Goal: Information Seeking & Learning: Find specific fact

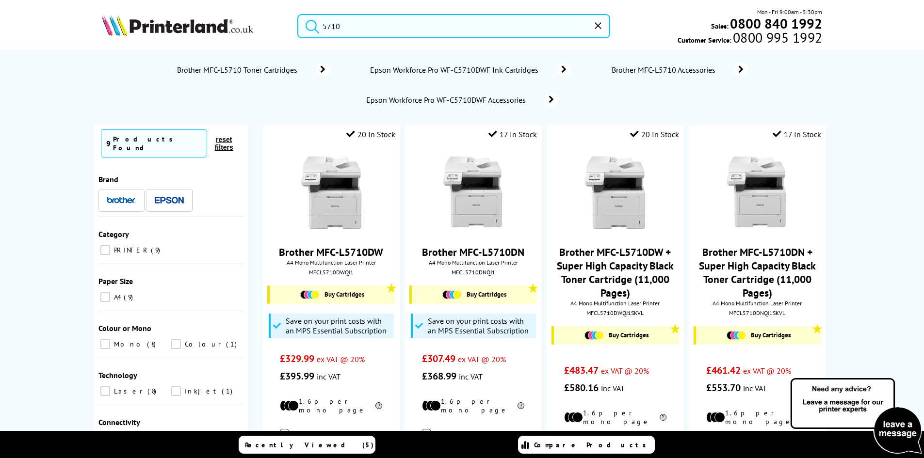
click at [355, 26] on input "5710" at bounding box center [453, 26] width 313 height 24
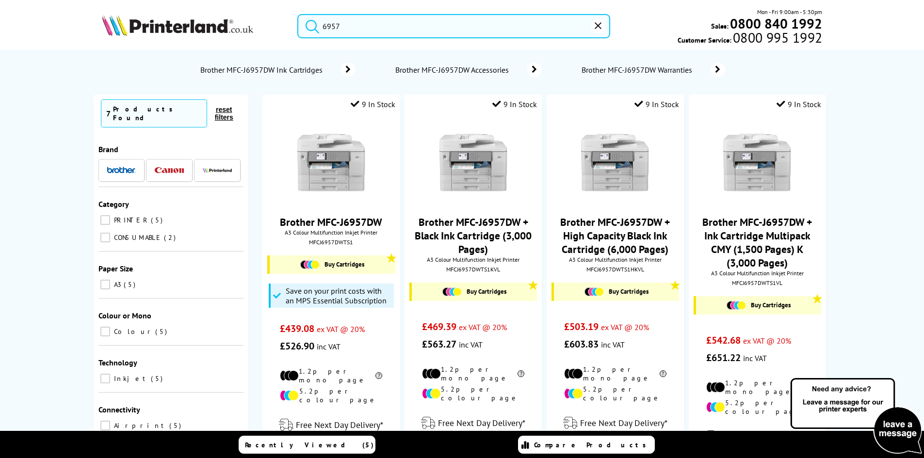
type input "6957"
click at [197, 27] on img at bounding box center [177, 25] width 151 height 21
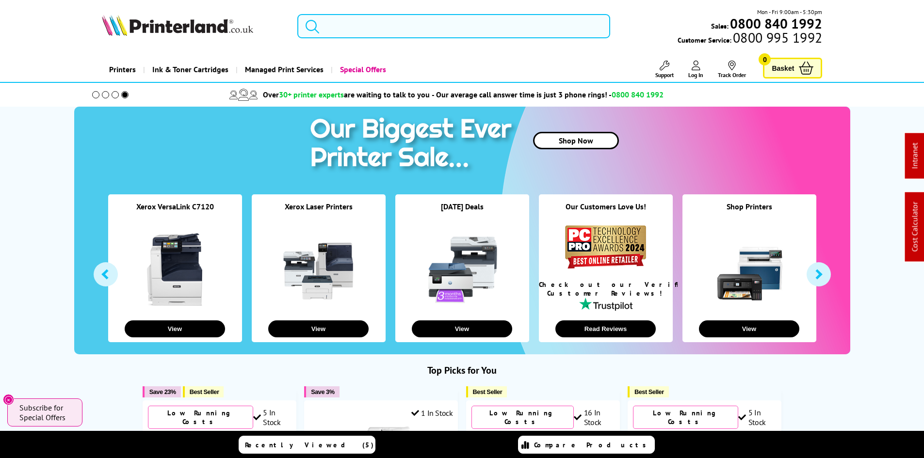
click at [387, 30] on input "search" at bounding box center [453, 26] width 313 height 24
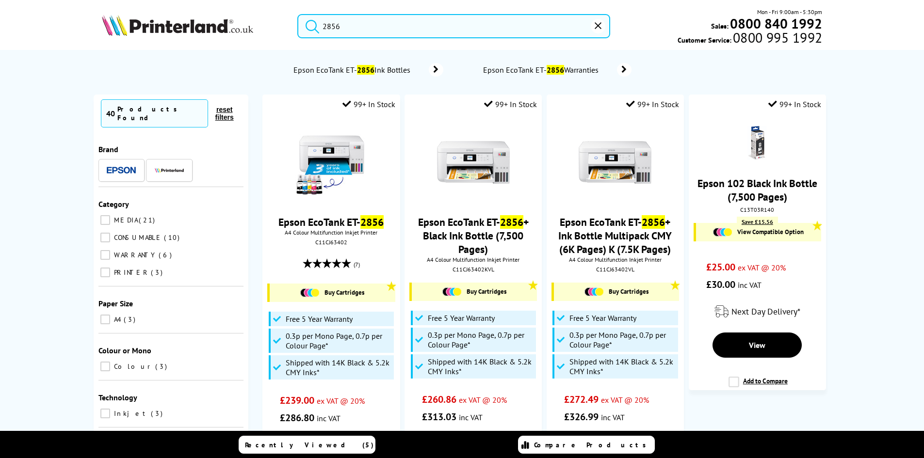
click at [387, 30] on input "2856" at bounding box center [453, 26] width 313 height 24
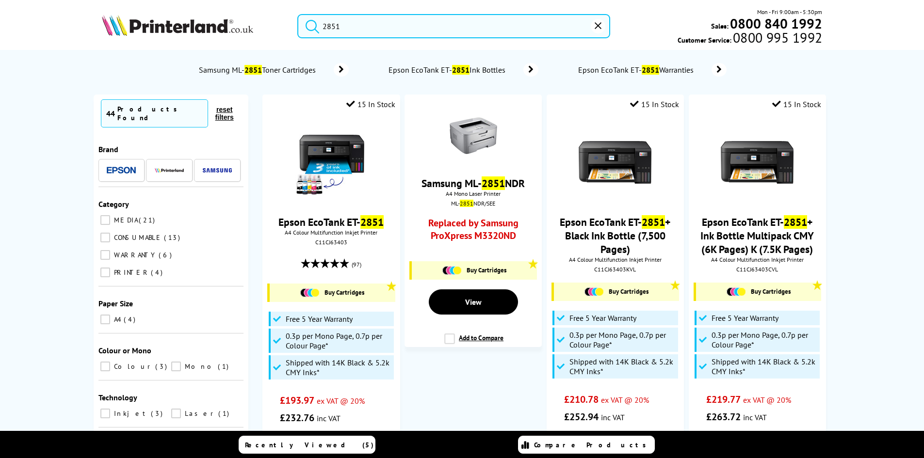
click at [388, 24] on input "2851" at bounding box center [453, 26] width 313 height 24
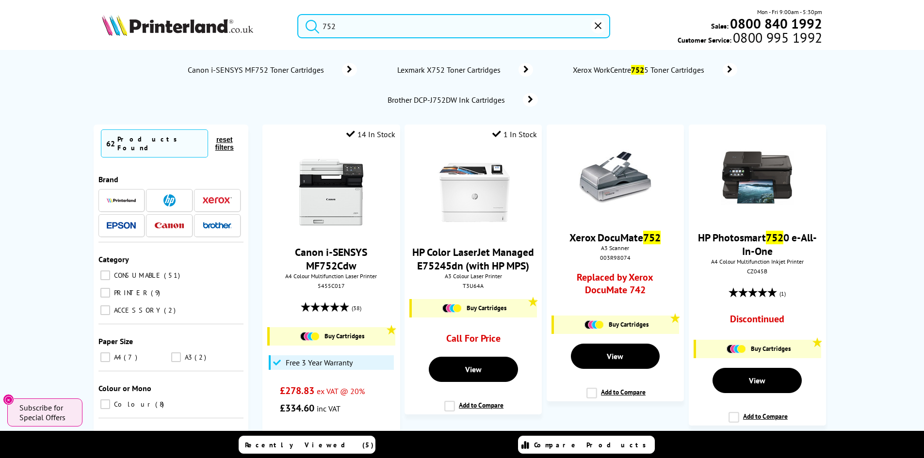
click at [346, 24] on input "752" at bounding box center [453, 26] width 313 height 24
paste input "5158C015"
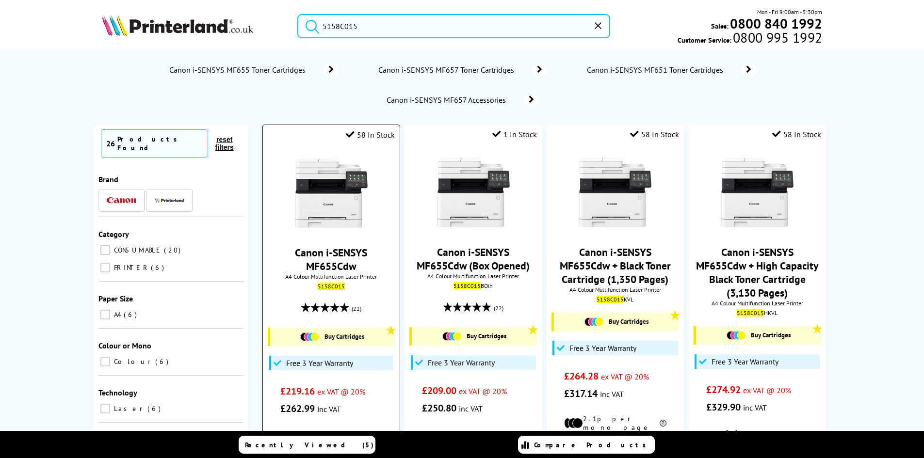
type input "5158C015"
click at [330, 201] on img at bounding box center [331, 193] width 73 height 73
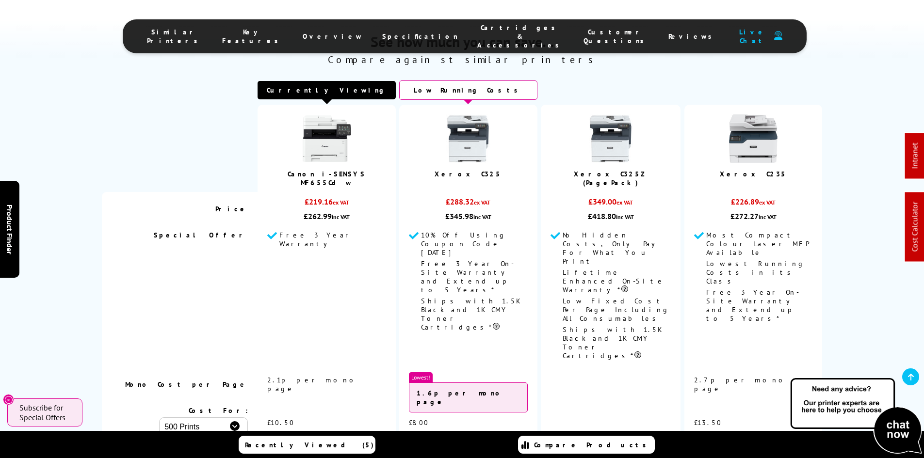
scroll to position [873, 0]
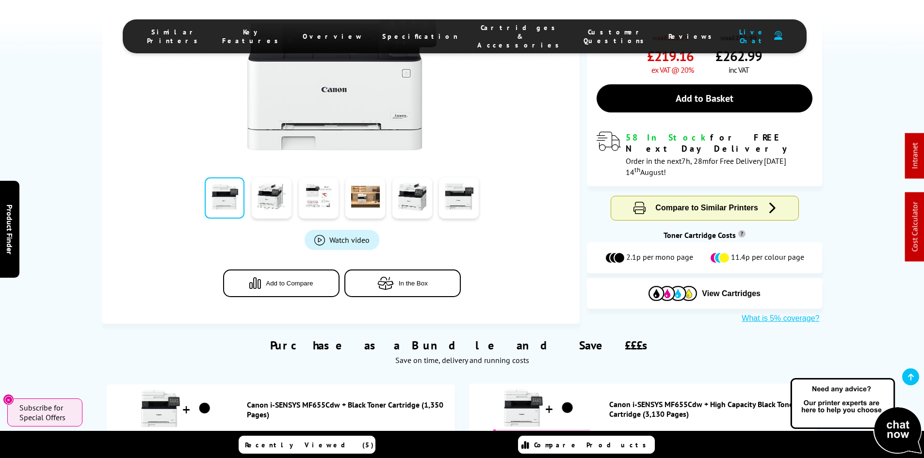
drag, startPoint x: 55, startPoint y: 263, endPoint x: 70, endPoint y: 164, distance: 99.6
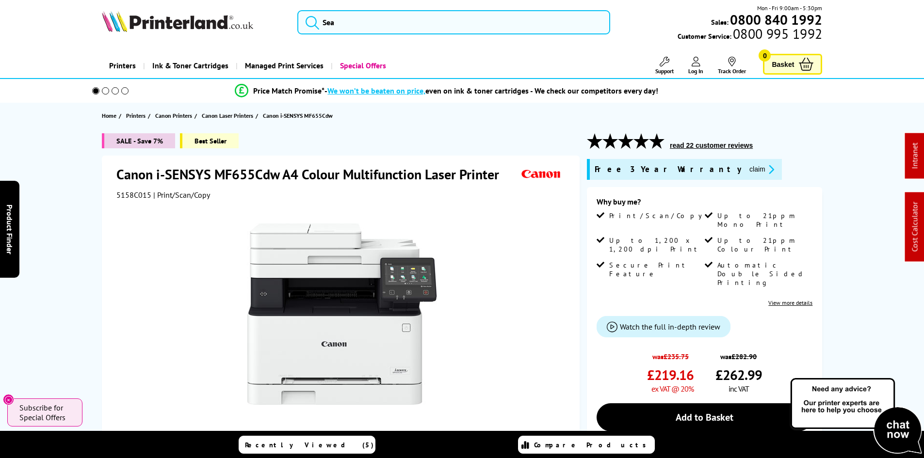
scroll to position [0, 0]
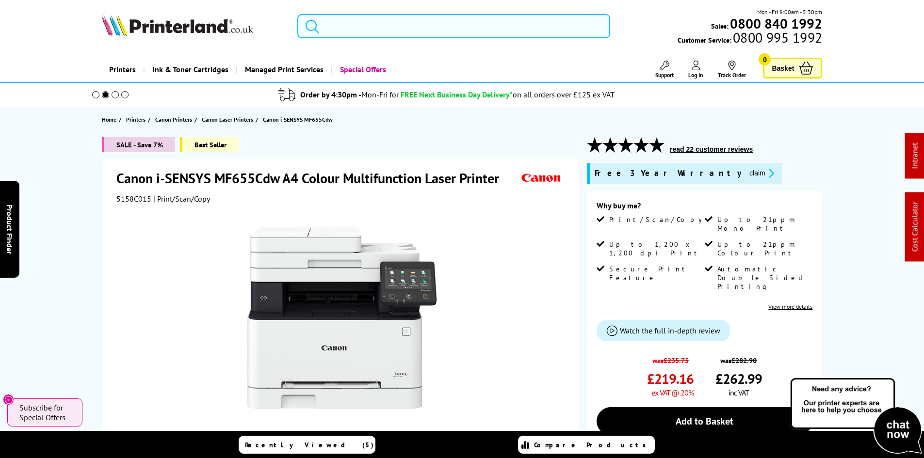
click at [347, 34] on input "search" at bounding box center [453, 26] width 313 height 24
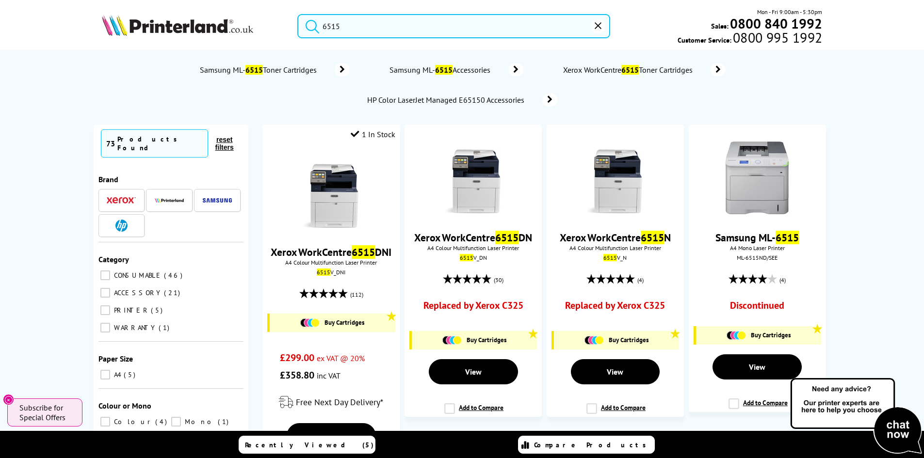
click at [384, 28] on input "6515" at bounding box center [453, 26] width 313 height 24
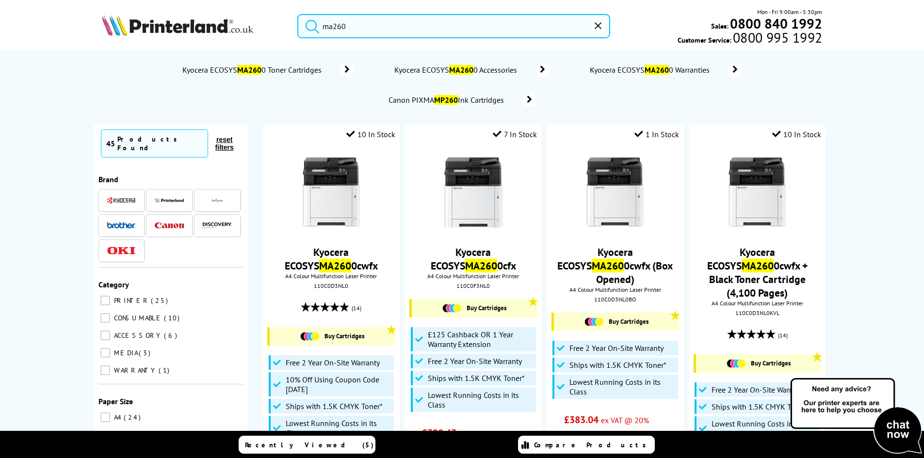
type input "ma260"
click at [298, 14] on button "submit" at bounding box center [310, 24] width 24 height 21
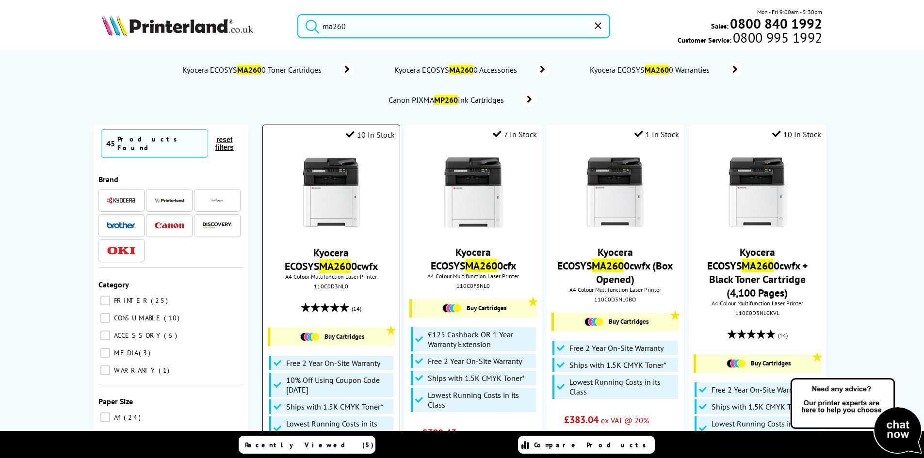
click at [371, 181] on div at bounding box center [331, 194] width 127 height 75
click at [333, 195] on img at bounding box center [331, 193] width 73 height 73
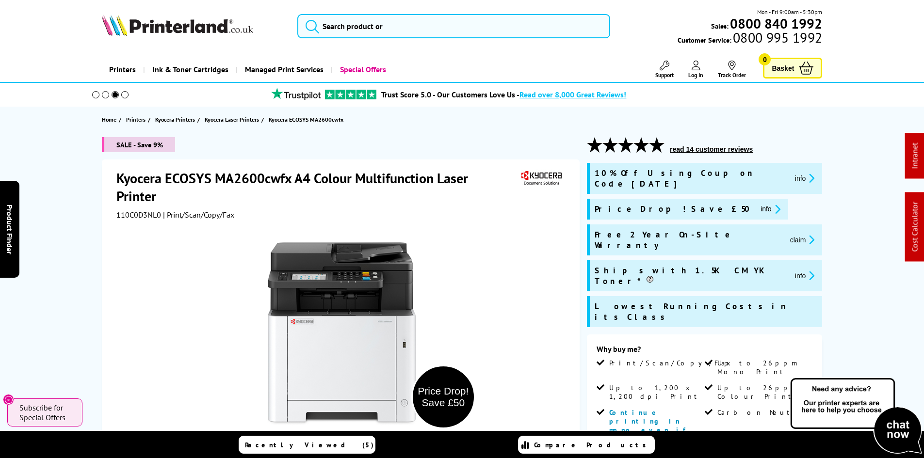
scroll to position [145, 0]
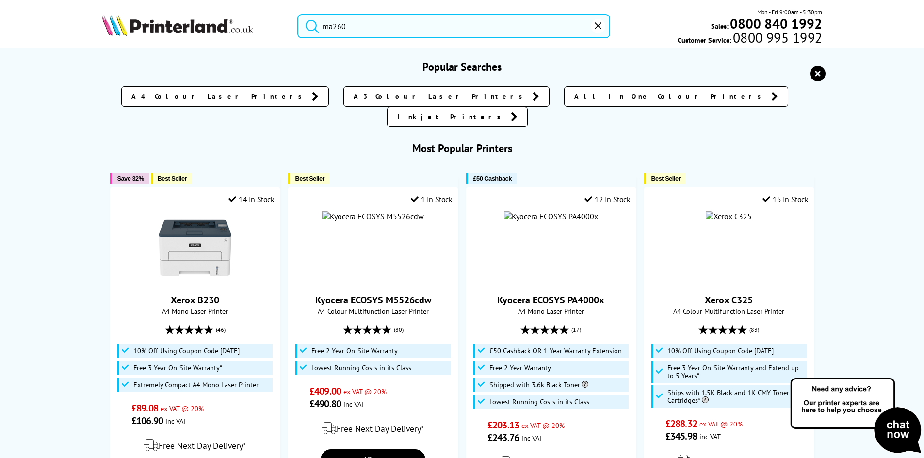
click at [335, 32] on input "ma260" at bounding box center [453, 26] width 313 height 24
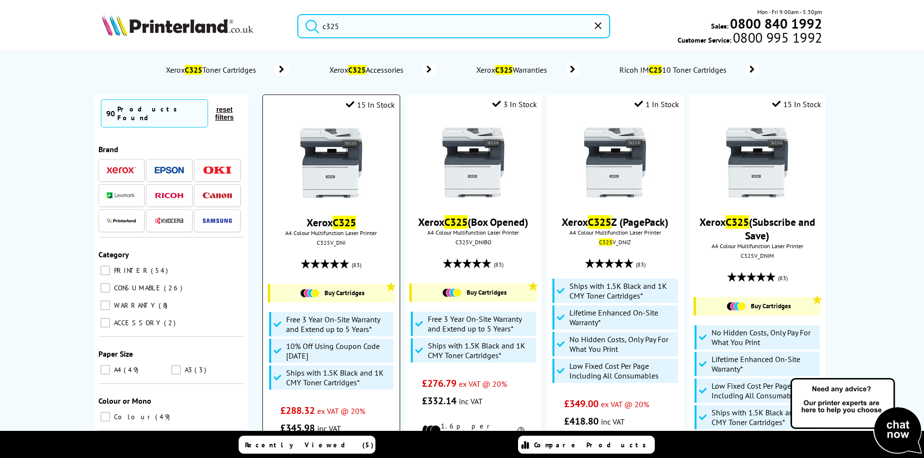
click at [334, 245] on div "C325V_DNI" at bounding box center [331, 242] width 122 height 7
copy div "C325V_DNI"
click at [271, 250] on div "Xerox C325 A4 Colour Multifunction Laser Printer C325V_DNI (83) Buy Cartridges …" at bounding box center [331, 277] width 127 height 320
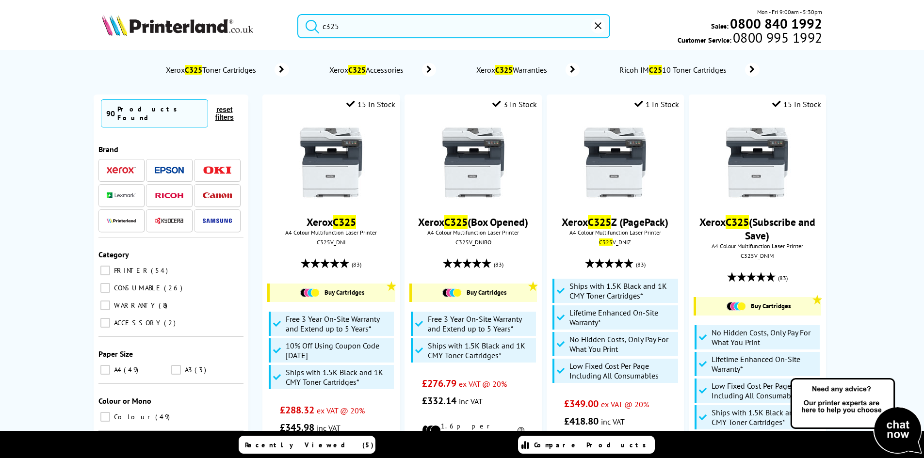
click at [446, 31] on input "c325" at bounding box center [453, 26] width 313 height 24
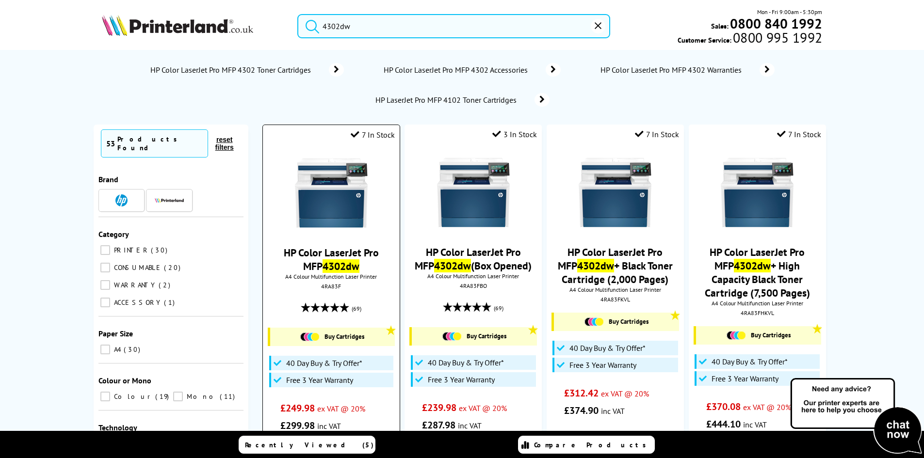
type input "4302dw"
click at [333, 184] on img at bounding box center [331, 193] width 73 height 73
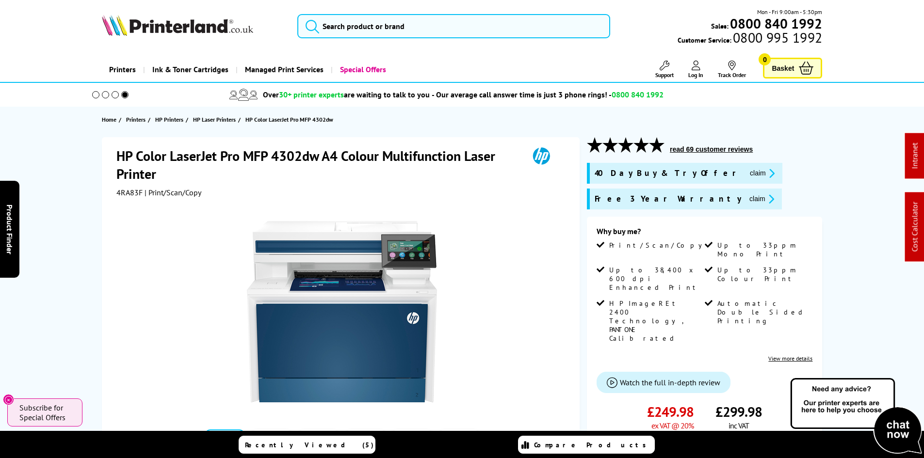
click at [127, 193] on span "4RA83F" at bounding box center [129, 193] width 26 height 10
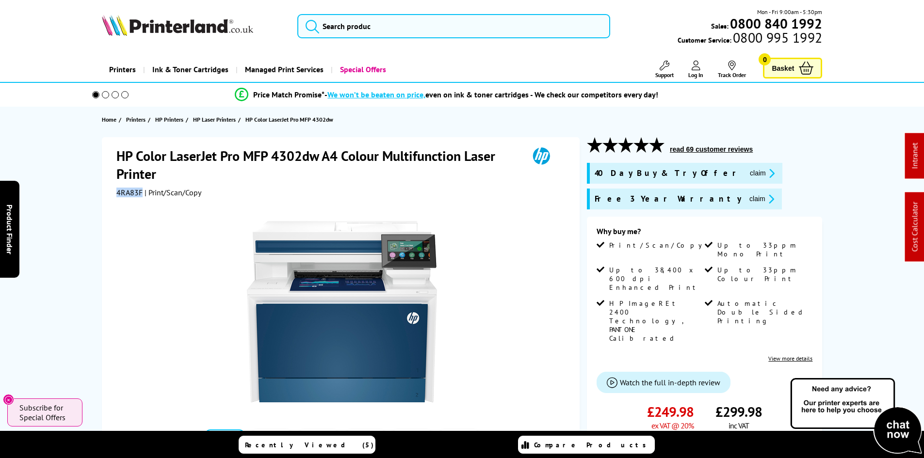
copy span "4RA83F"
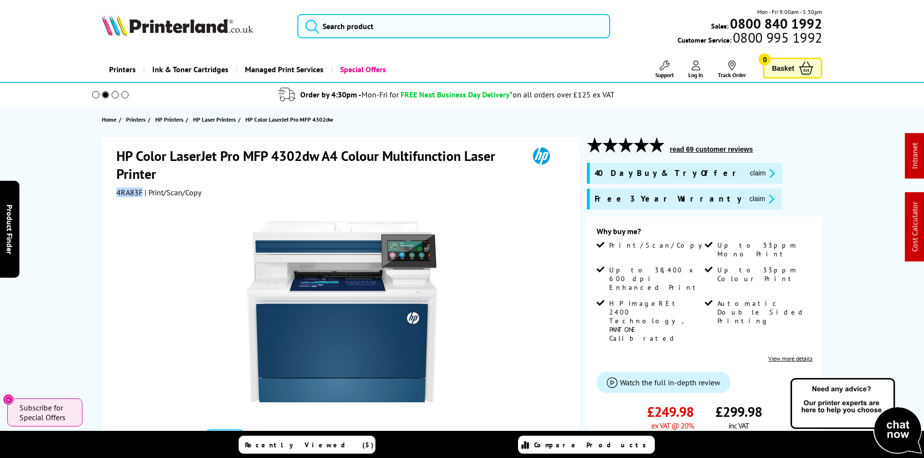
copy span "4RA83F"
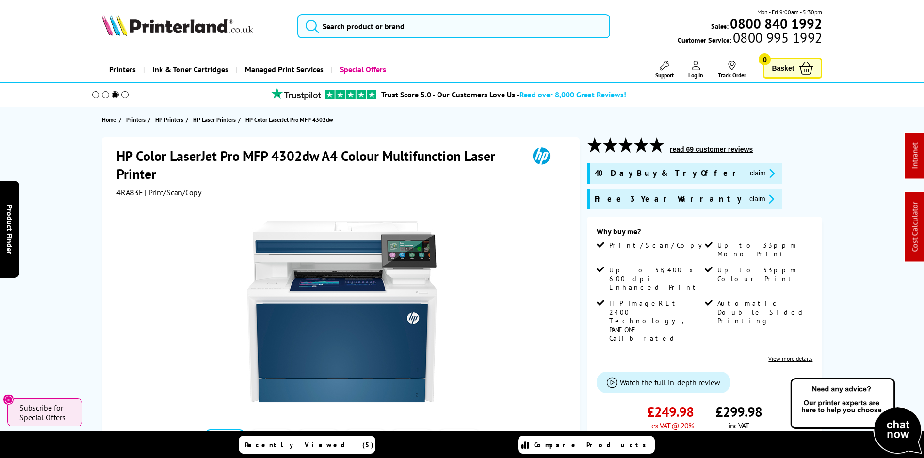
click at [88, 248] on div "HP Color LaserJet Pro MFP 4302dw A4 Colour Multifunction Laser Printer 4RA83F |…" at bounding box center [462, 391] width 776 height 508
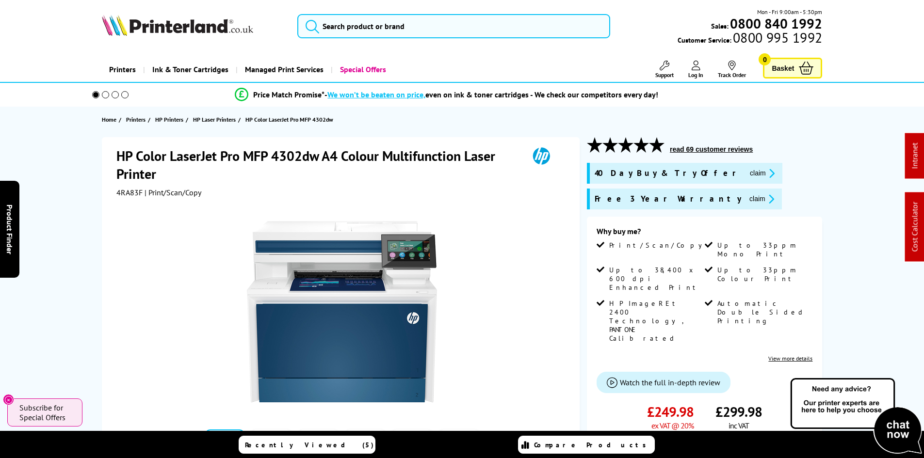
click at [89, 199] on div "HP Color LaserJet Pro MFP 4302dw A4 Colour Multifunction Laser Printer 4RA83F |…" at bounding box center [462, 391] width 776 height 508
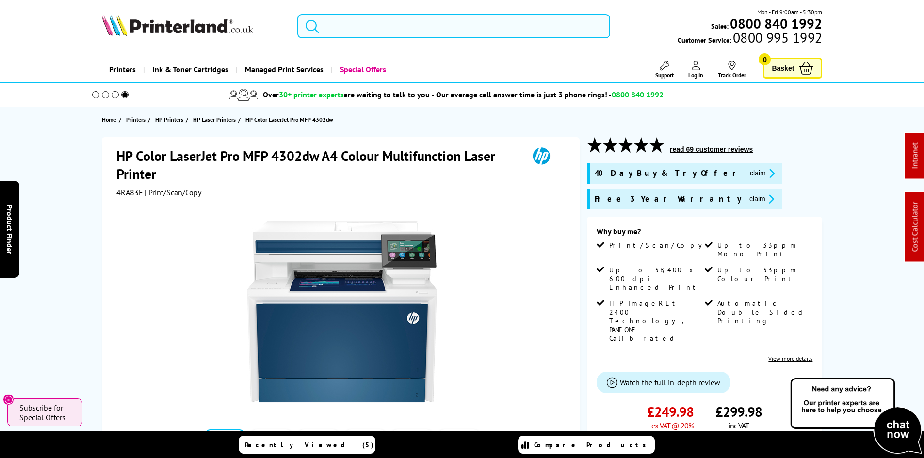
click at [340, 30] on input "search" at bounding box center [453, 26] width 313 height 24
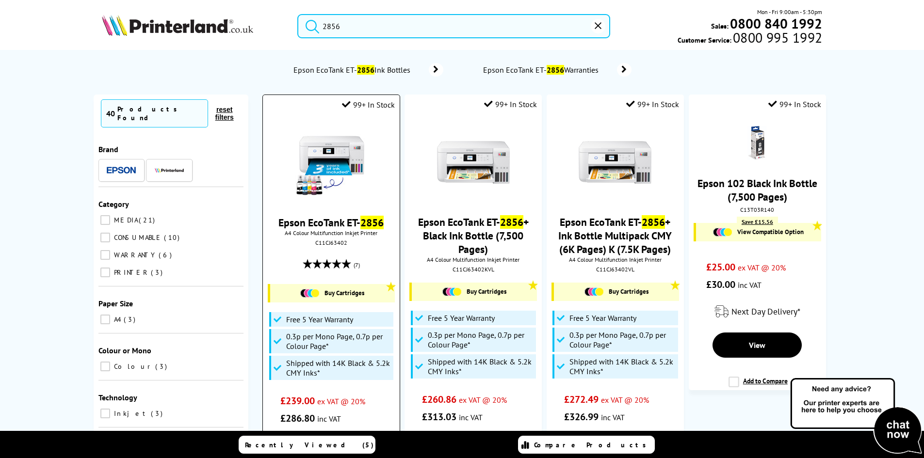
type input "2856"
click at [338, 161] on img at bounding box center [331, 163] width 73 height 73
